Goal: Check status: Check status

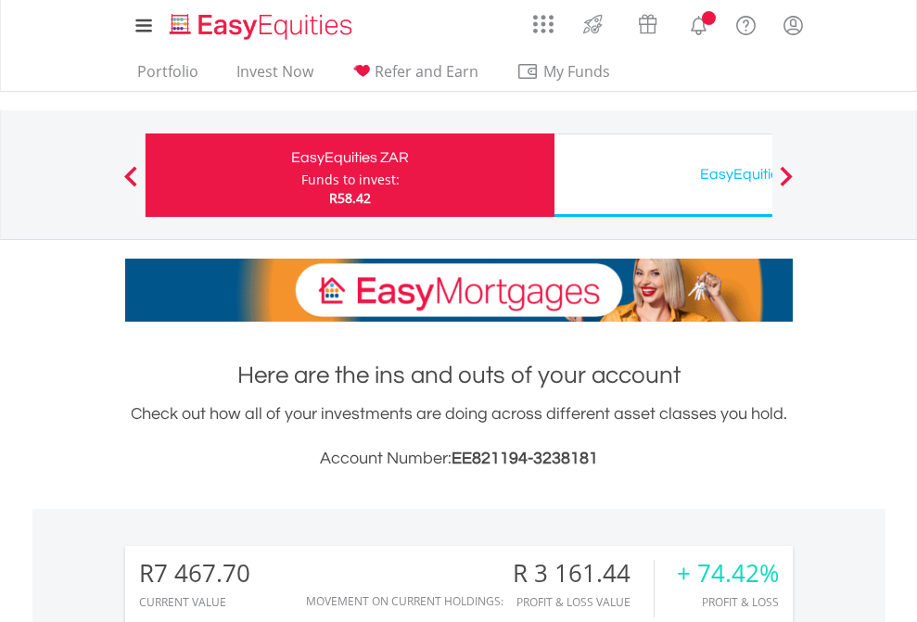
scroll to position [178, 291]
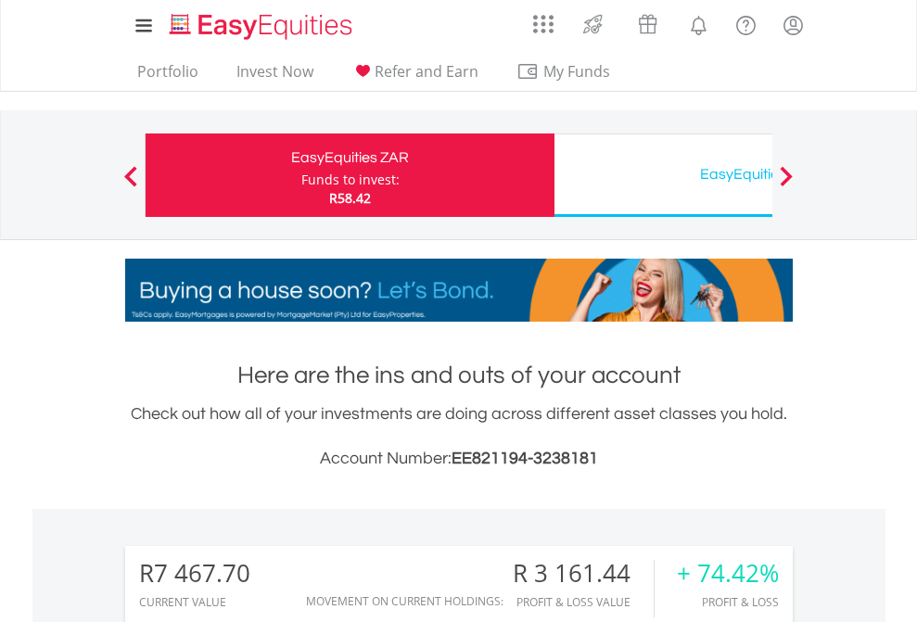
click at [301, 175] on div "Funds to invest:" at bounding box center [350, 180] width 98 height 19
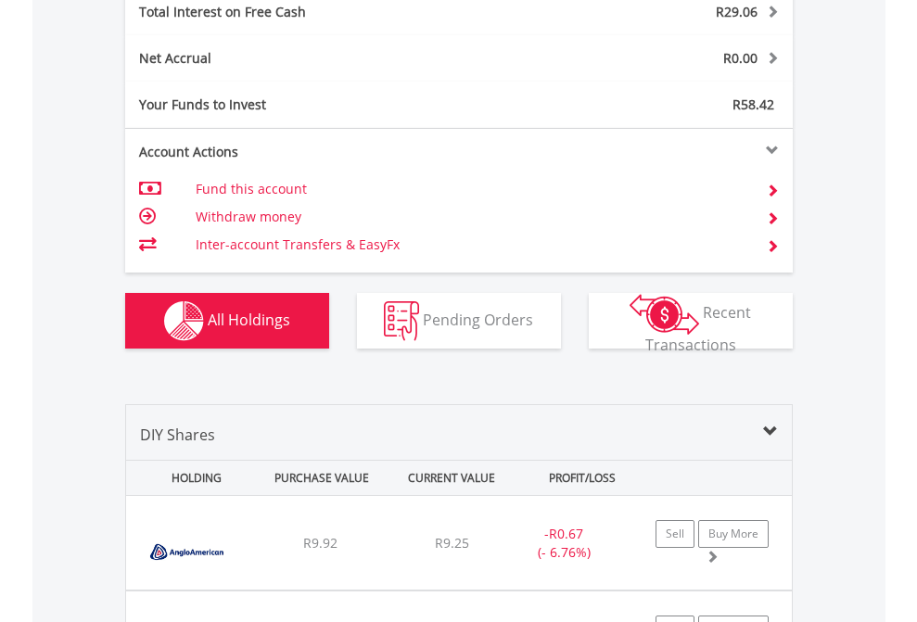
scroll to position [2135, 0]
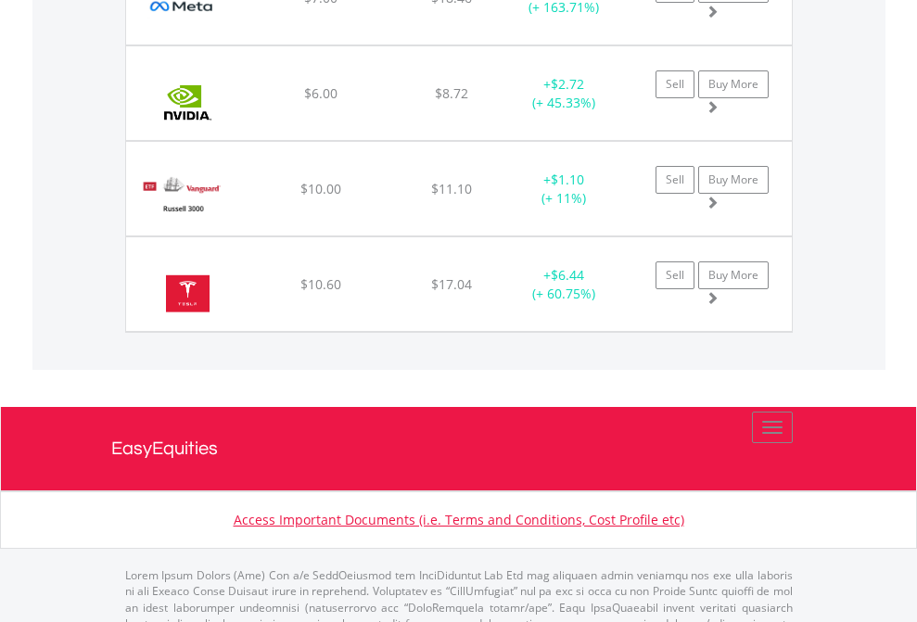
scroll to position [178, 291]
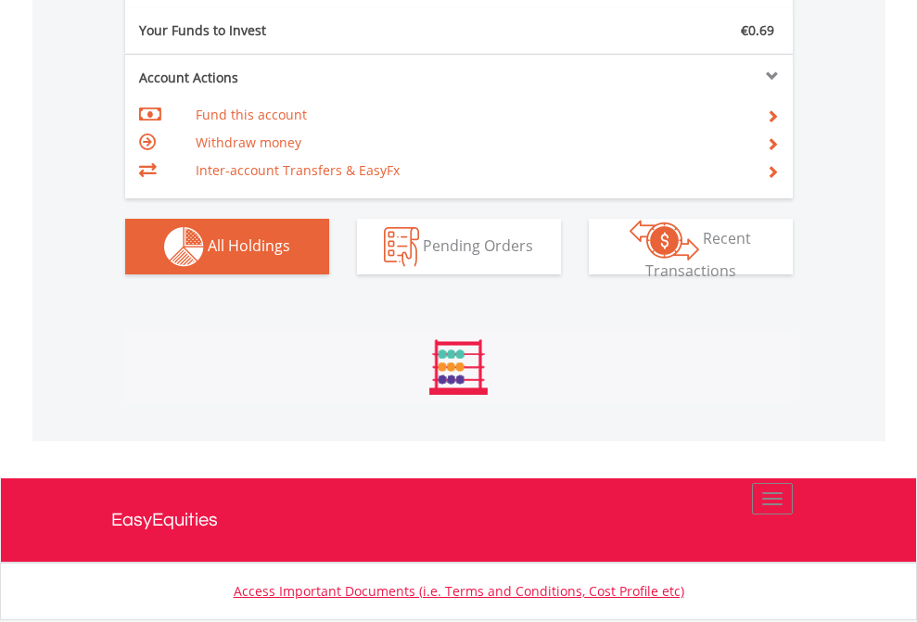
scroll to position [178, 291]
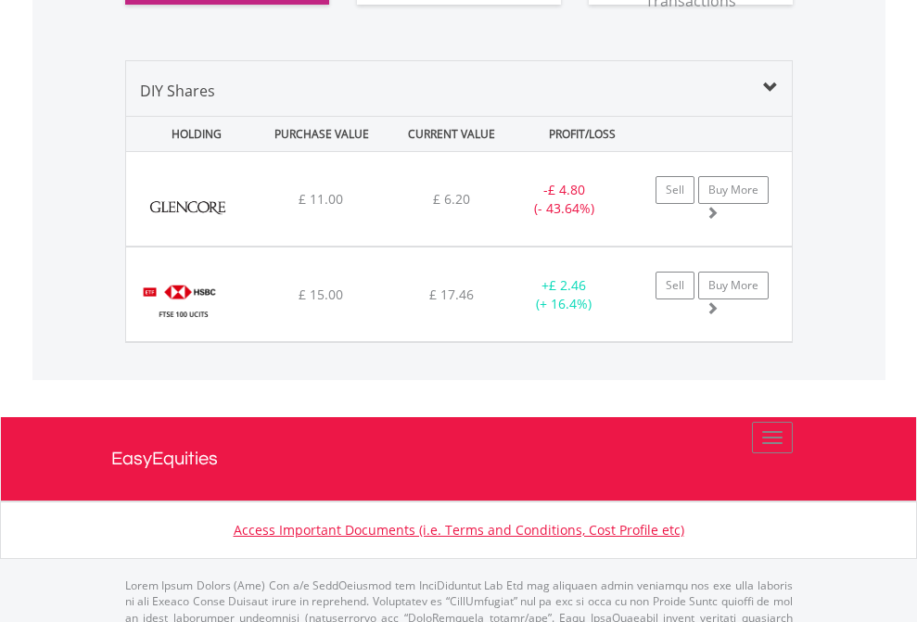
scroll to position [2098, 0]
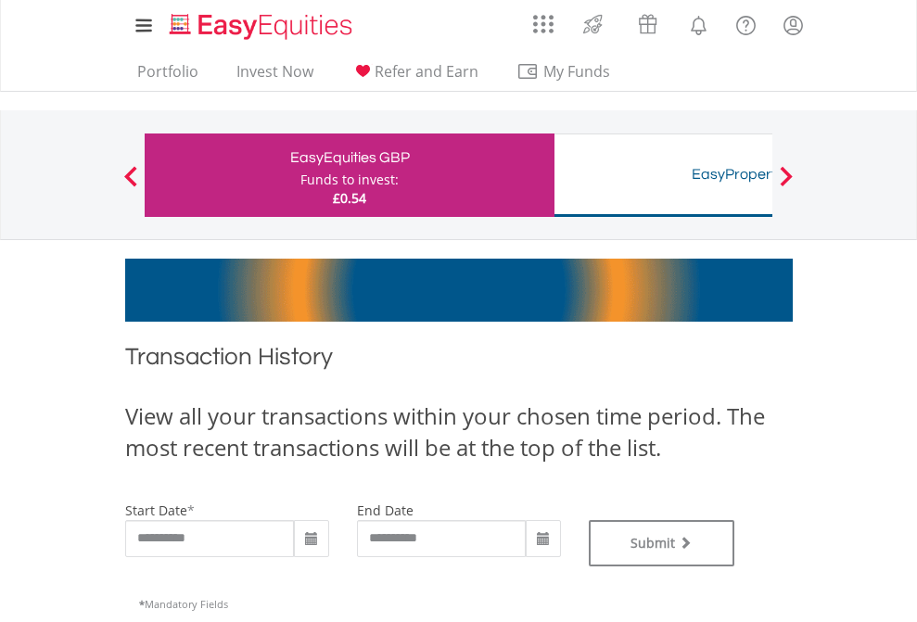
type input "**********"
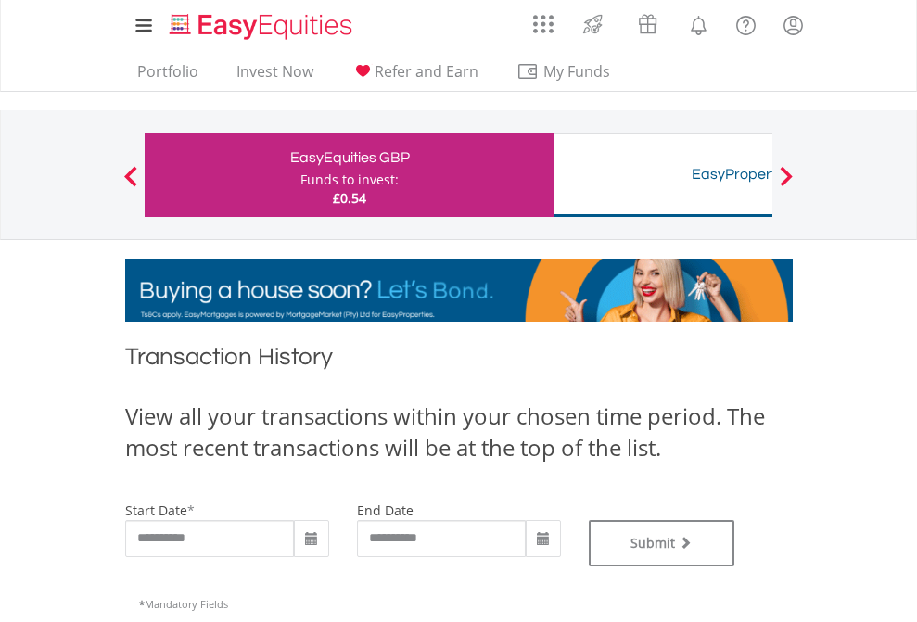
type input "**********"
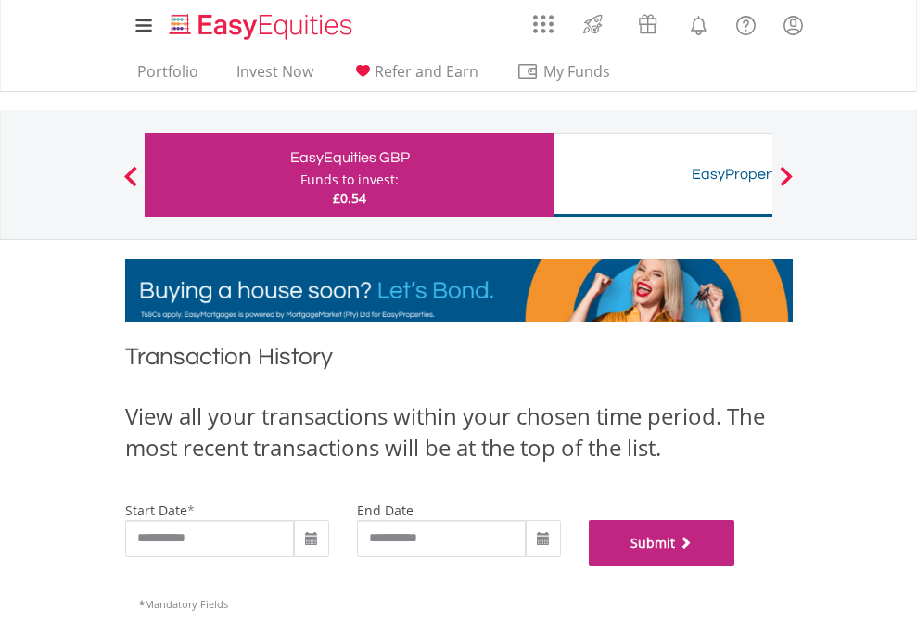
click at [735, 566] on button "Submit" at bounding box center [662, 543] width 146 height 46
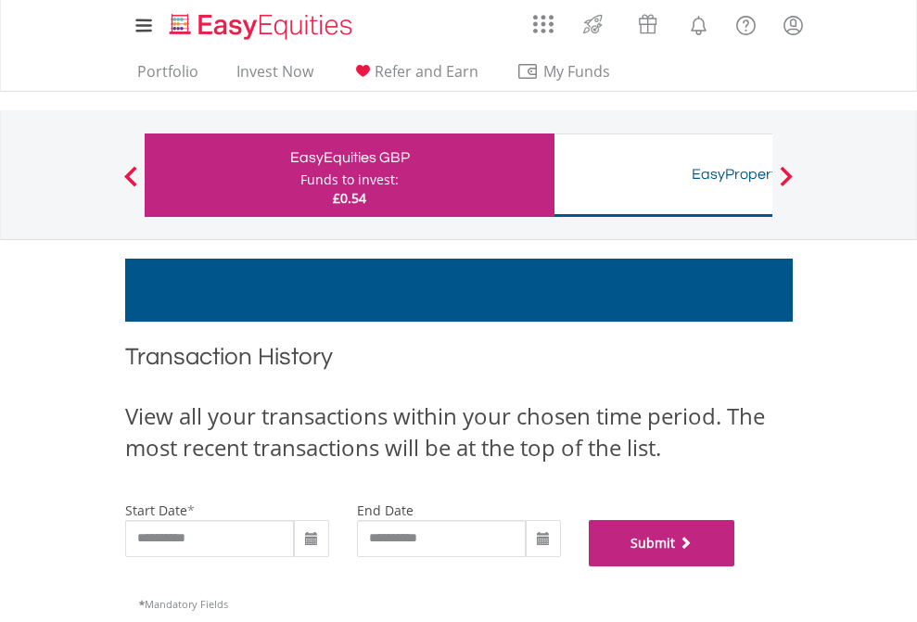
scroll to position [752, 0]
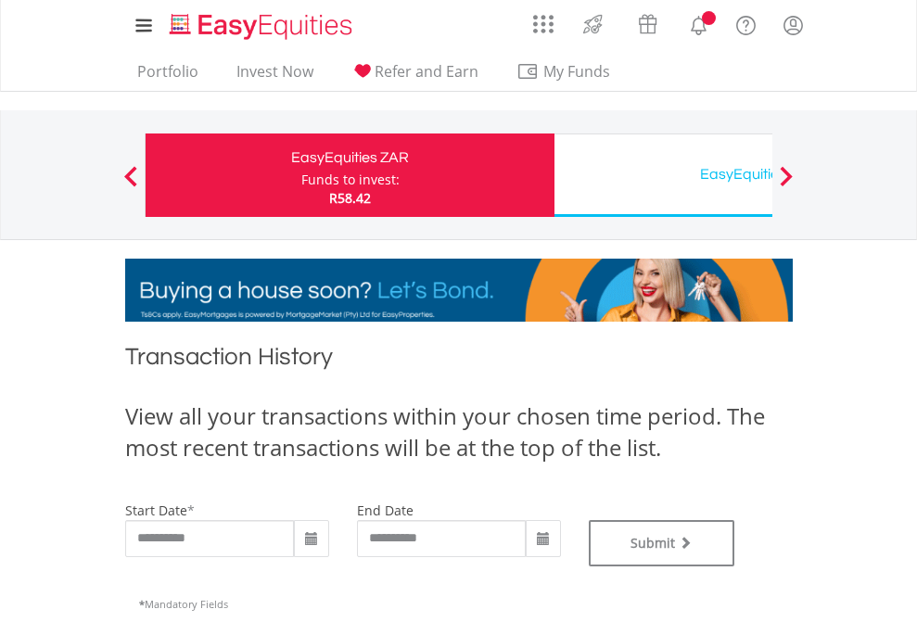
click at [663, 175] on div "EasyEquities USD" at bounding box center [758, 174] width 387 height 26
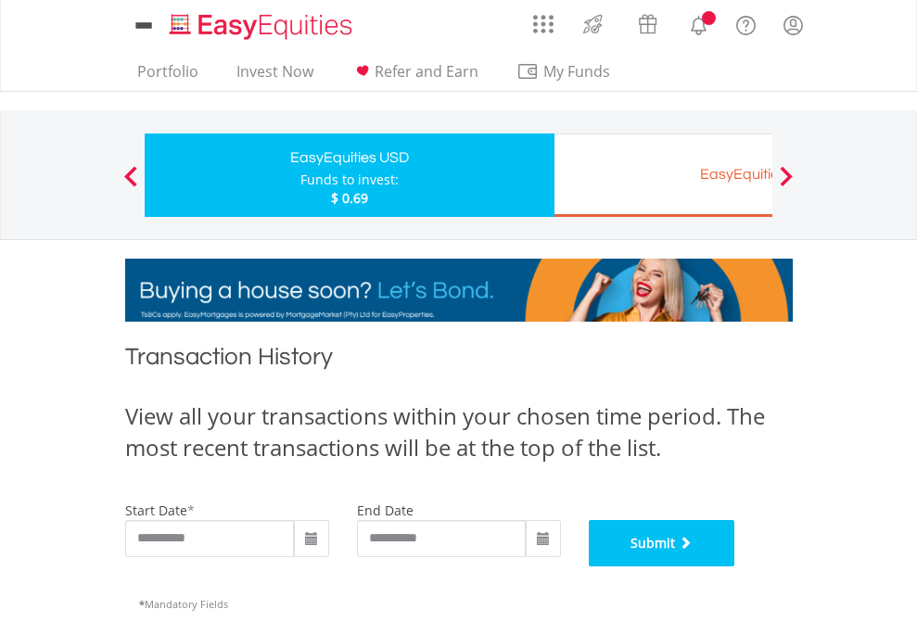
click at [735, 566] on button "Submit" at bounding box center [662, 543] width 146 height 46
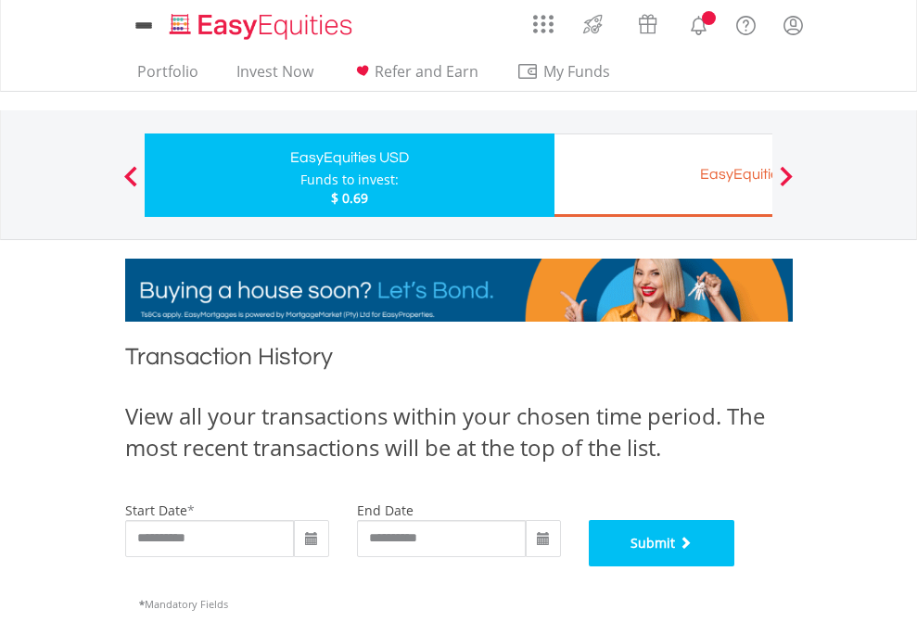
scroll to position [752, 0]
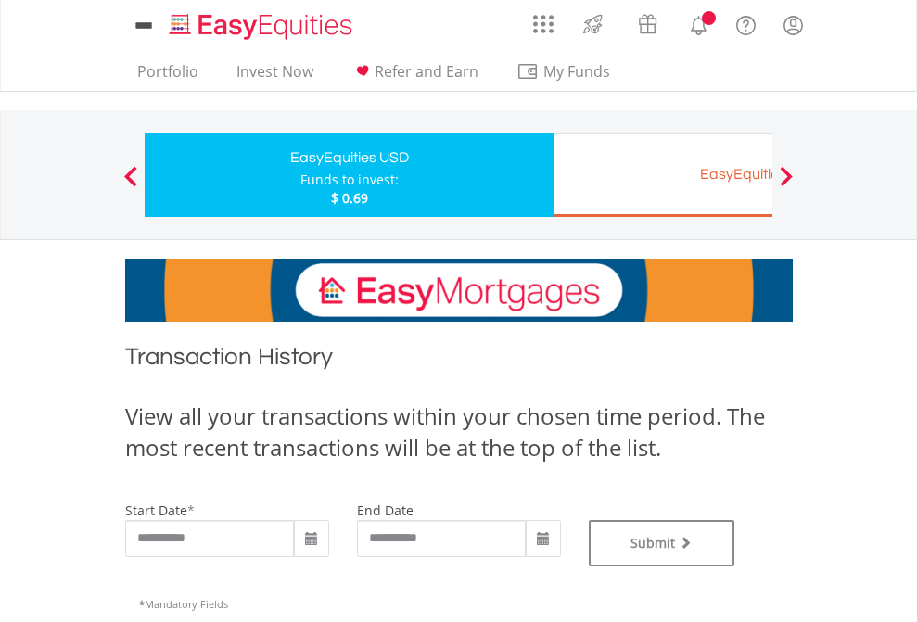
click at [663, 175] on div "EasyEquities EUR" at bounding box center [758, 174] width 387 height 26
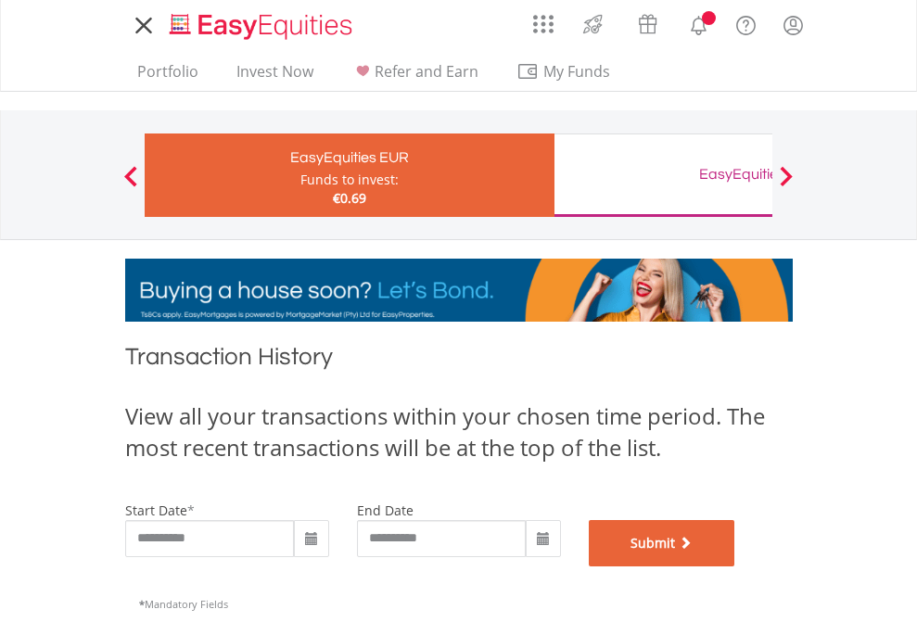
click at [735, 566] on button "Submit" at bounding box center [662, 543] width 146 height 46
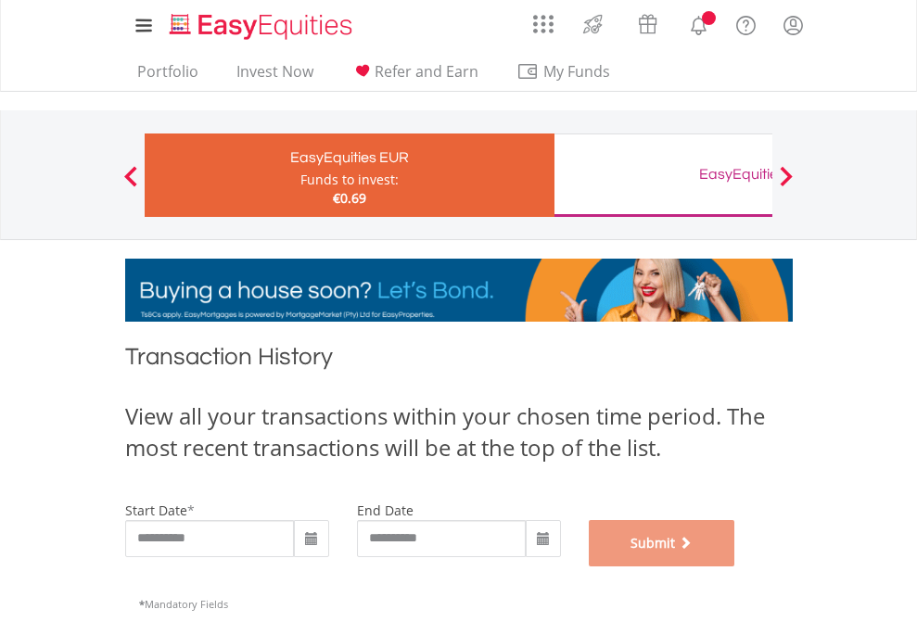
scroll to position [752, 0]
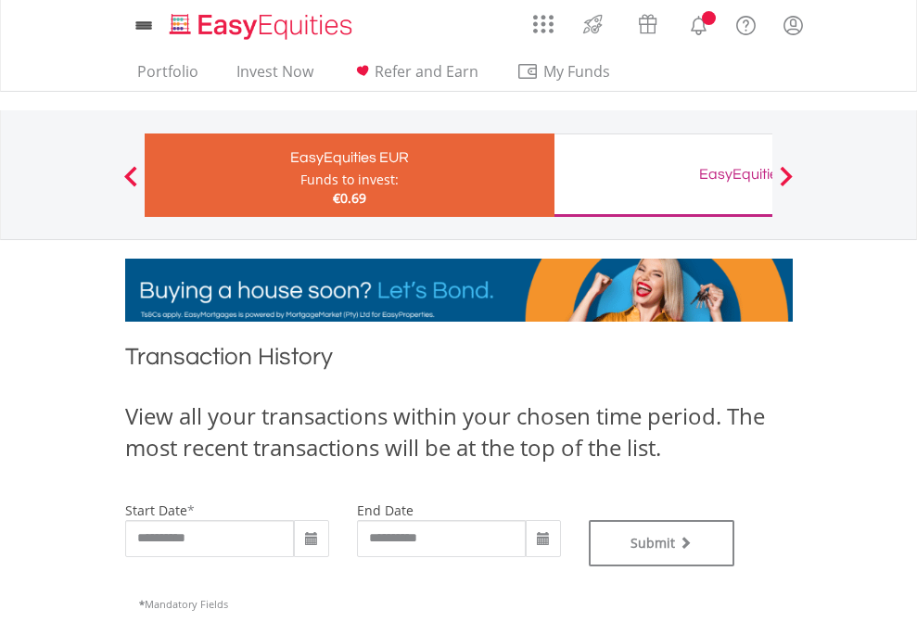
click at [663, 175] on div "EasyEquities GBP" at bounding box center [758, 174] width 387 height 26
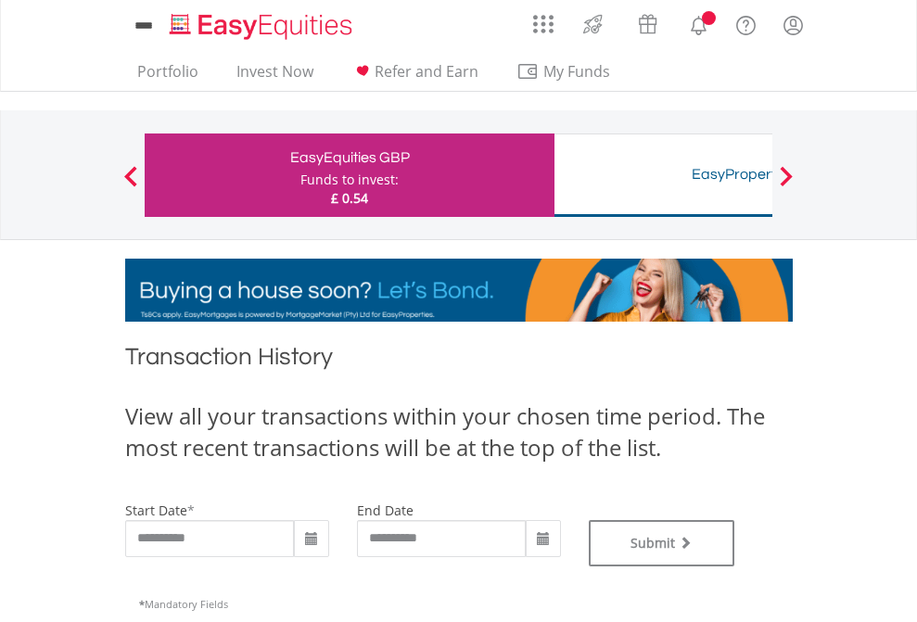
type input "**********"
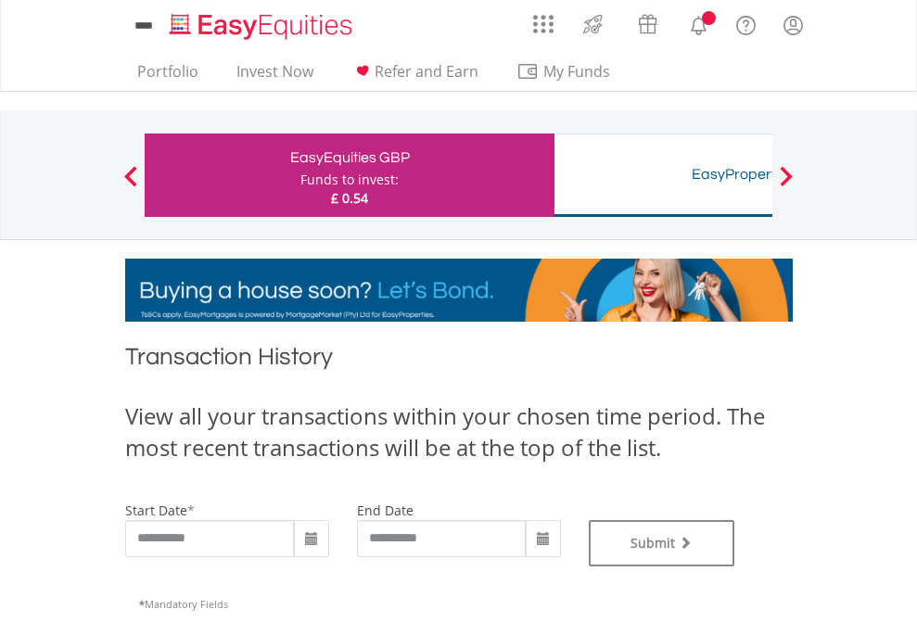
type input "**********"
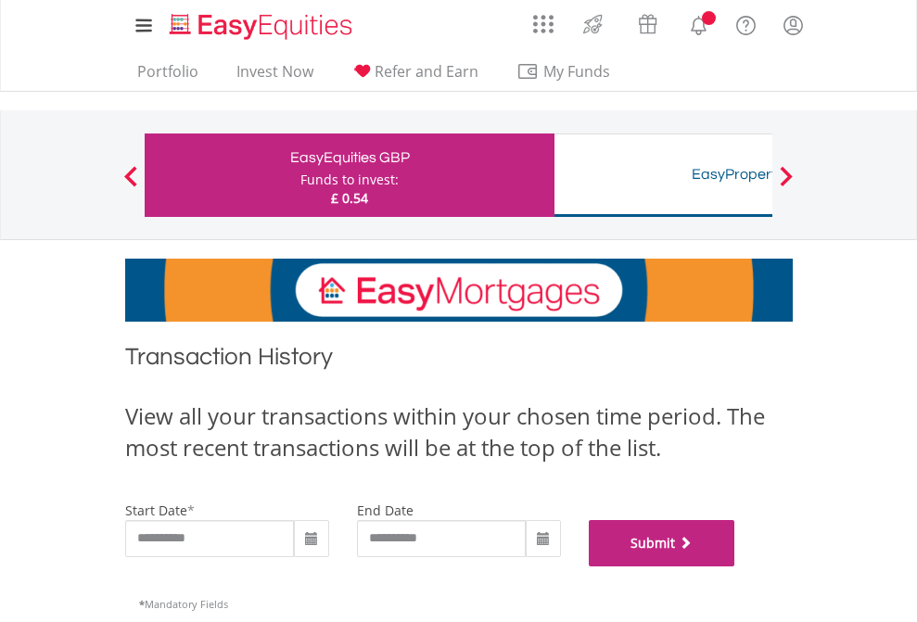
click at [735, 566] on button "Submit" at bounding box center [662, 543] width 146 height 46
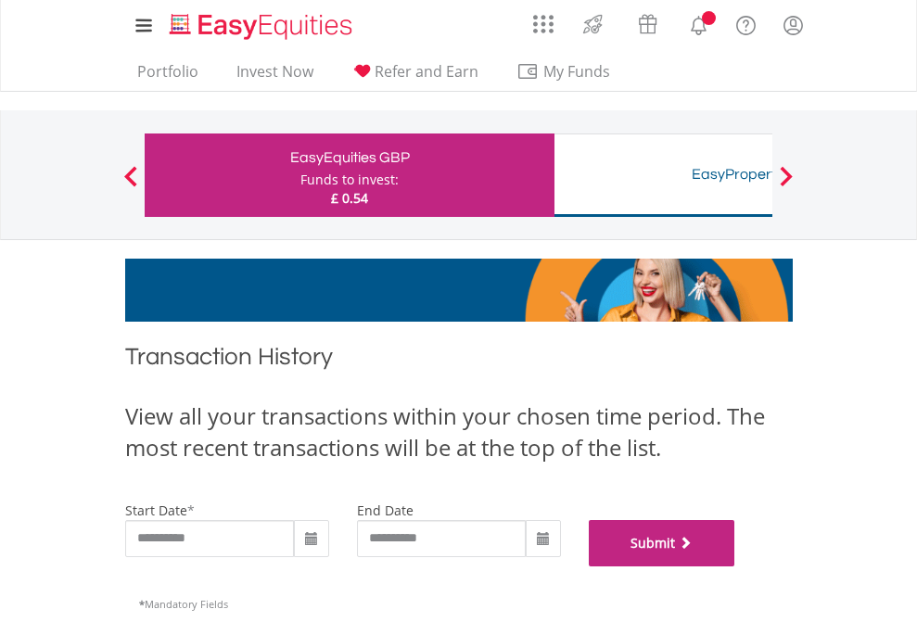
scroll to position [752, 0]
